Goal: Find specific page/section: Find specific page/section

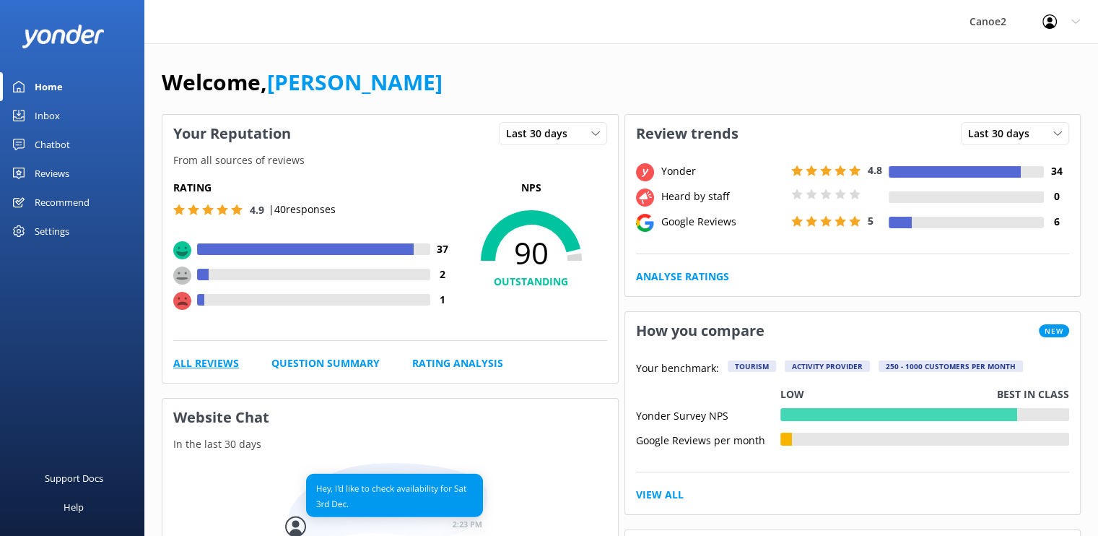
click at [199, 365] on link "All Reviews" at bounding box center [206, 363] width 66 height 16
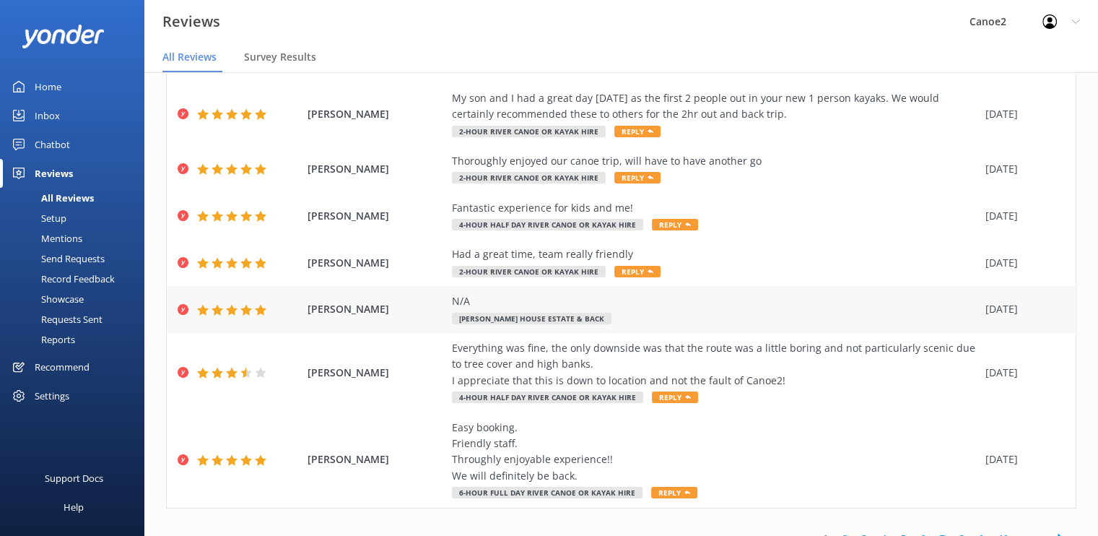
scroll to position [181, 0]
